Goal: Task Accomplishment & Management: Complete application form

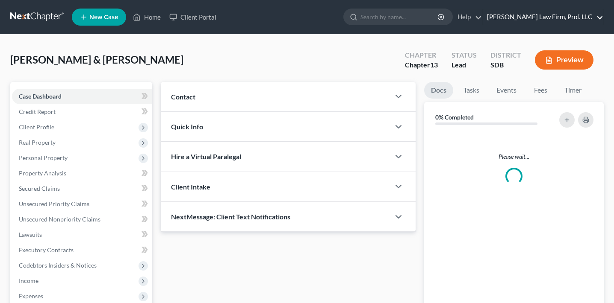
click at [551, 20] on link "[PERSON_NAME] Law Firm, Prof. LLC" at bounding box center [543, 16] width 121 height 15
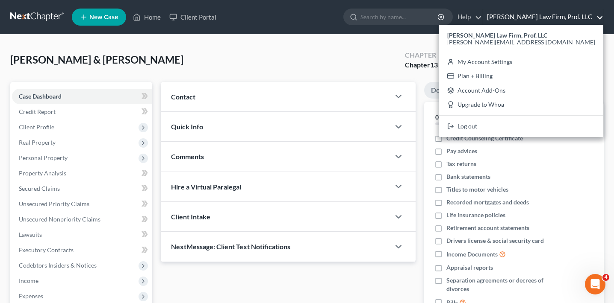
click at [343, 65] on div "[PERSON_NAME] & [PERSON_NAME] Upgraded Chapter Chapter 13 Status Lead District …" at bounding box center [306, 63] width 593 height 37
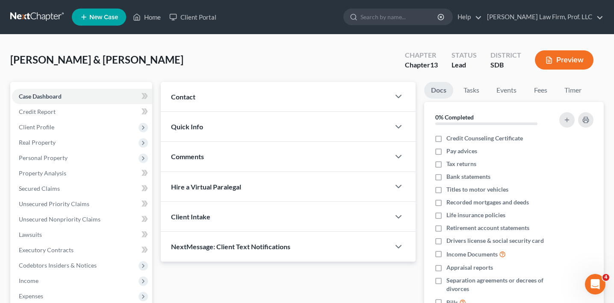
click at [577, 58] on button "Preview" at bounding box center [564, 59] width 59 height 19
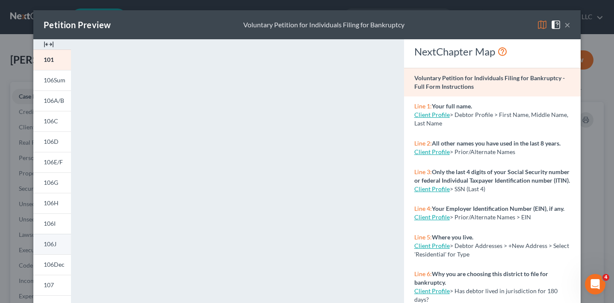
click at [62, 243] on link "106J" at bounding box center [52, 244] width 38 height 21
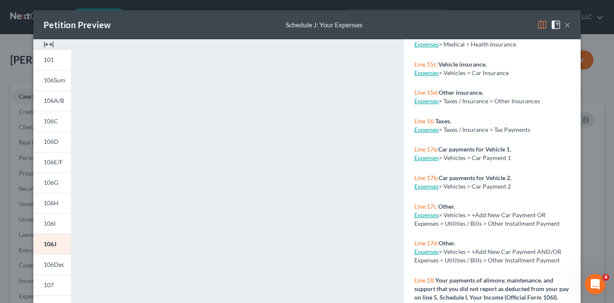
scroll to position [863, 0]
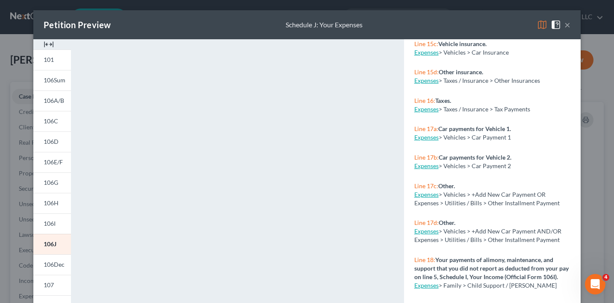
click at [428, 231] on link "Expenses" at bounding box center [426, 231] width 24 height 7
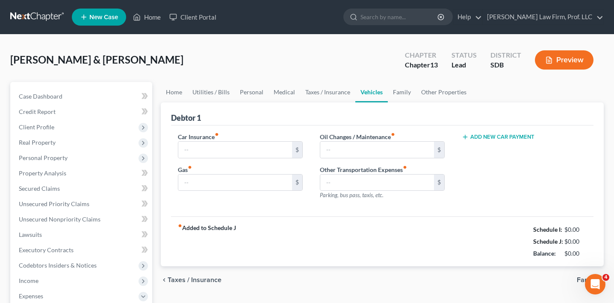
type input "485.00"
type input "500.00"
type input "0.00"
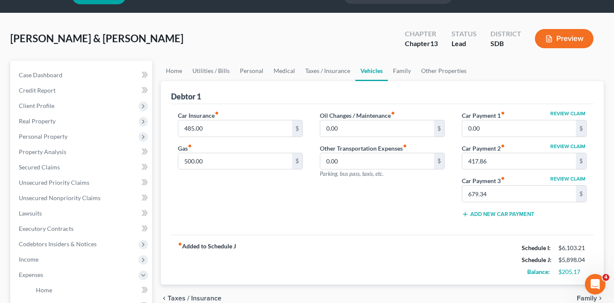
scroll to position [22, 0]
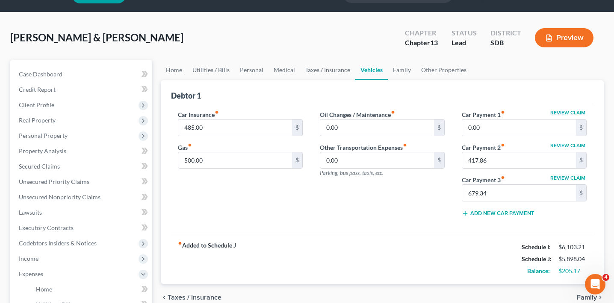
click at [555, 34] on button "Preview" at bounding box center [564, 37] width 59 height 19
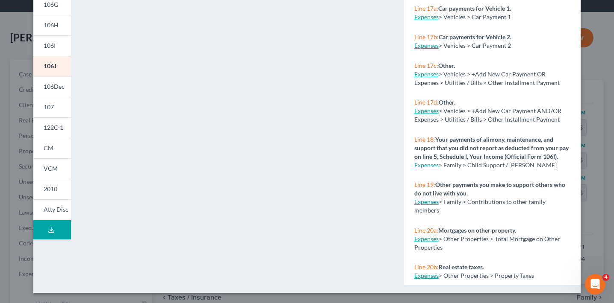
scroll to position [784, 0]
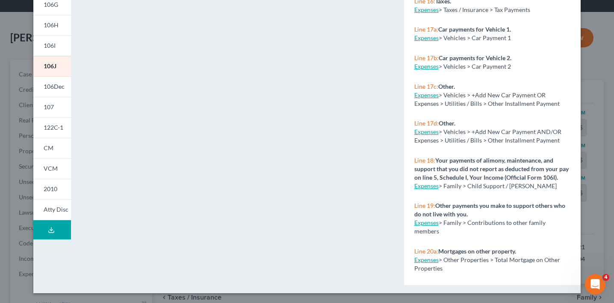
click at [601, 71] on div "Petition Preview Schedule J: Your Expenses × 101 106Sum 106A/B 106C 106D 106E/F…" at bounding box center [307, 151] width 614 height 303
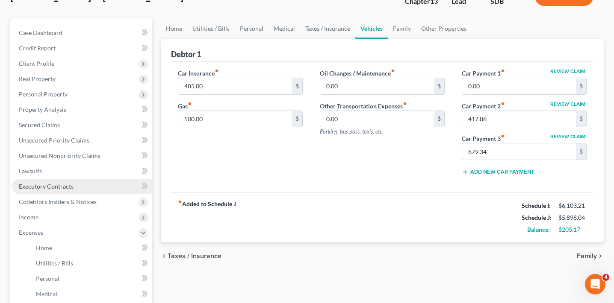
scroll to position [84, 0]
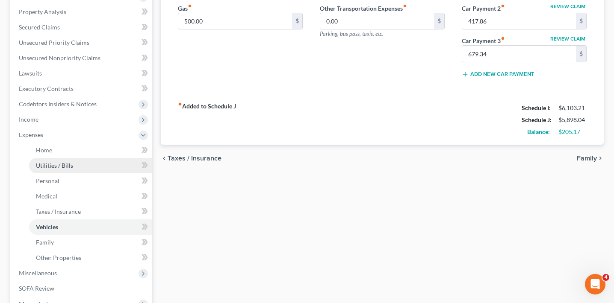
click at [86, 166] on link "Utilities / Bills" at bounding box center [90, 165] width 123 height 15
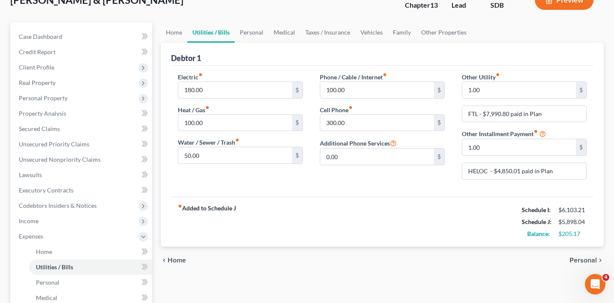
scroll to position [46, 0]
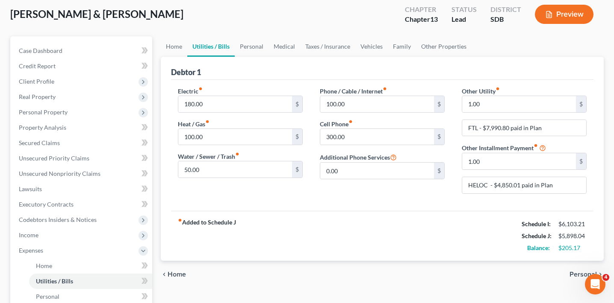
click at [557, 17] on button "Preview" at bounding box center [564, 14] width 59 height 19
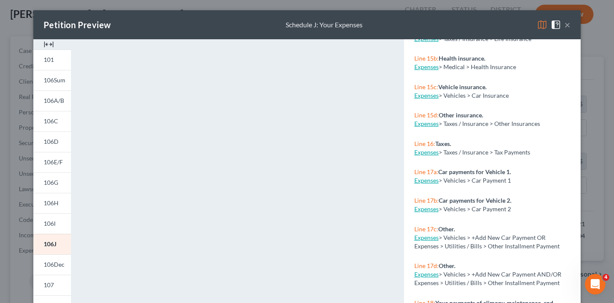
scroll to position [843, 0]
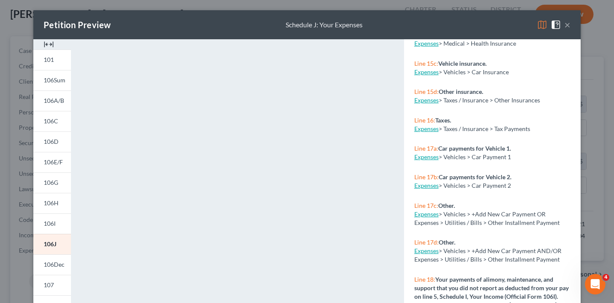
click at [592, 92] on div "Petition Preview Schedule J: Your Expenses × 101 106Sum 106A/B 106C 106D 106E/F…" at bounding box center [307, 151] width 614 height 303
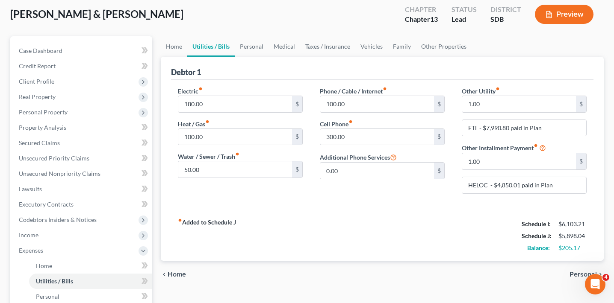
click at [571, 16] on button "Preview" at bounding box center [564, 14] width 59 height 19
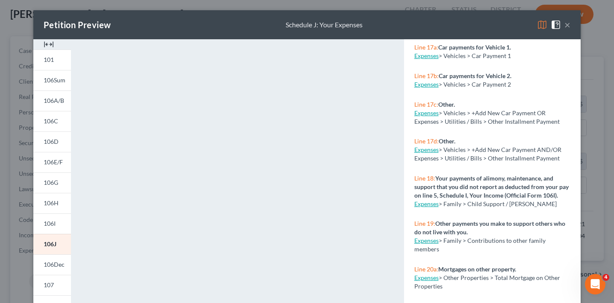
scroll to position [941, 0]
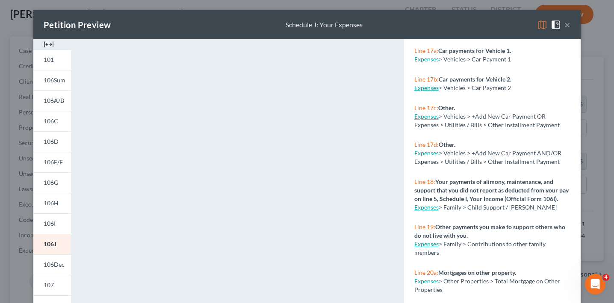
click at [606, 85] on div "Petition Preview Schedule J: Your Expenses × 101 106Sum 106A/B 106C 106D 106E/F…" at bounding box center [307, 151] width 614 height 303
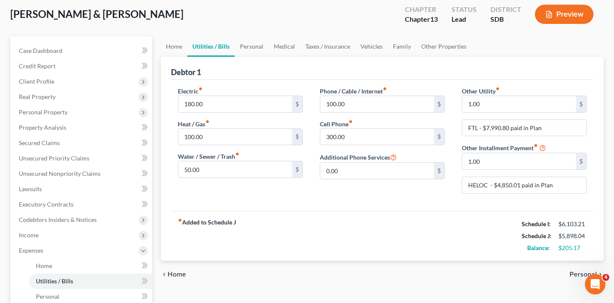
click at [563, 18] on button "Preview" at bounding box center [564, 14] width 59 height 19
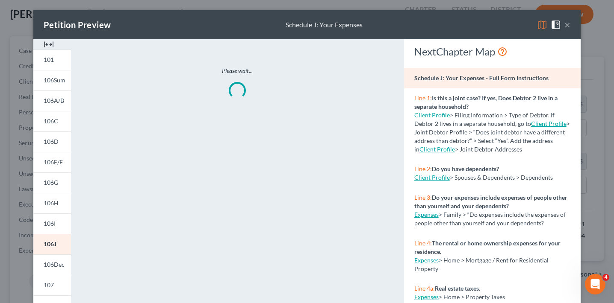
click at [599, 39] on div "Petition Preview Schedule J: Your Expenses × 101 106Sum 106A/B 106C 106D 106E/F…" at bounding box center [307, 151] width 614 height 303
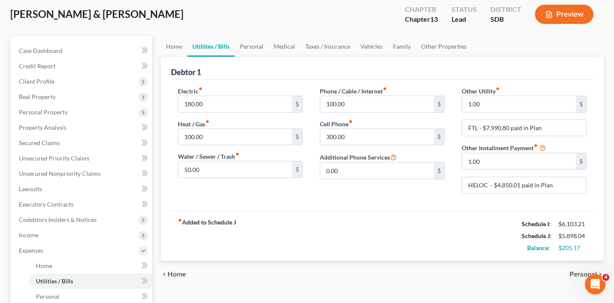
click at [555, 17] on button "Preview" at bounding box center [564, 14] width 59 height 19
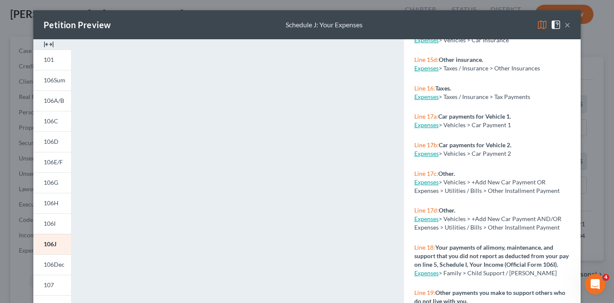
scroll to position [875, 0]
click at [594, 93] on div "Petition Preview Schedule J: Your Expenses × 101 106Sum 106A/B 106C 106D 106E/F…" at bounding box center [307, 151] width 614 height 303
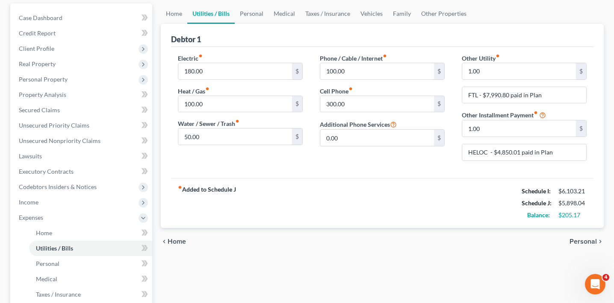
scroll to position [78, 0]
